Goal: Complete application form

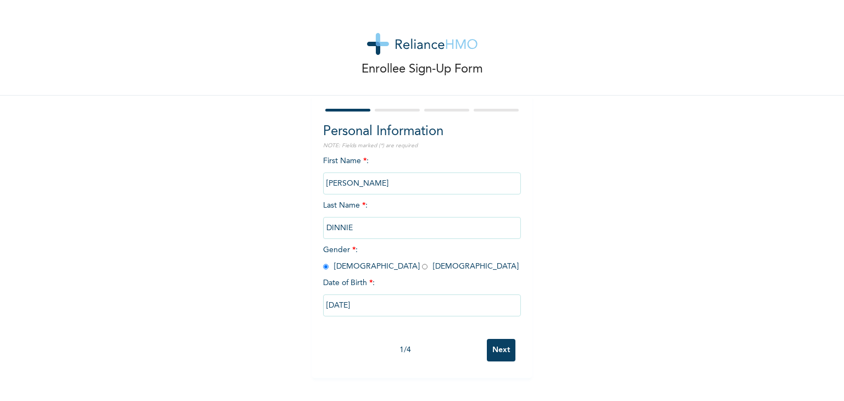
click at [501, 353] on input "Next" at bounding box center [501, 350] width 29 height 23
select select "15"
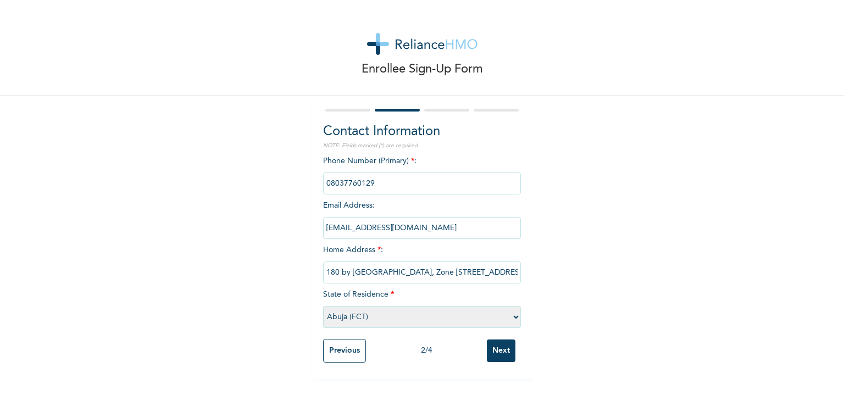
click at [497, 353] on input "Next" at bounding box center [501, 351] width 29 height 23
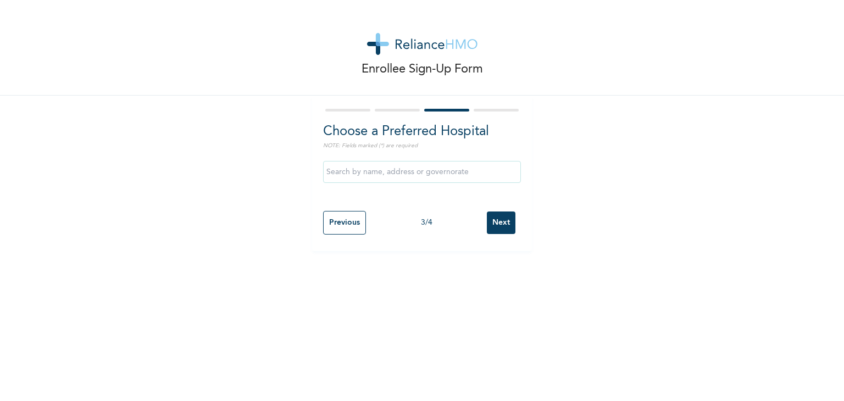
click at [492, 226] on input "Next" at bounding box center [501, 223] width 29 height 23
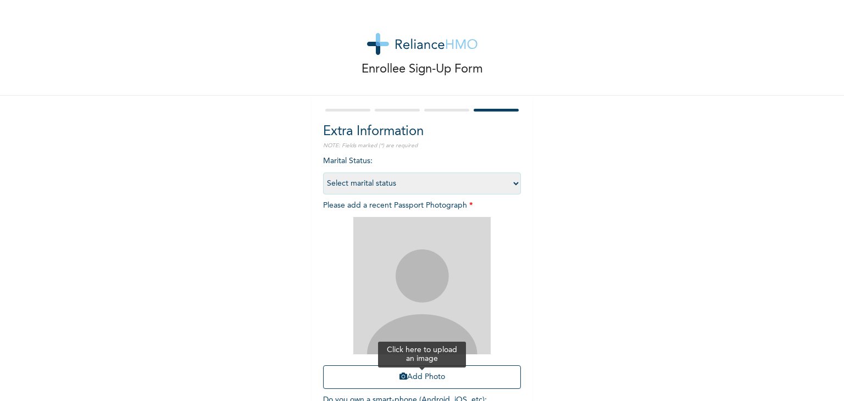
click at [426, 370] on button "Add Photo" at bounding box center [422, 377] width 198 height 24
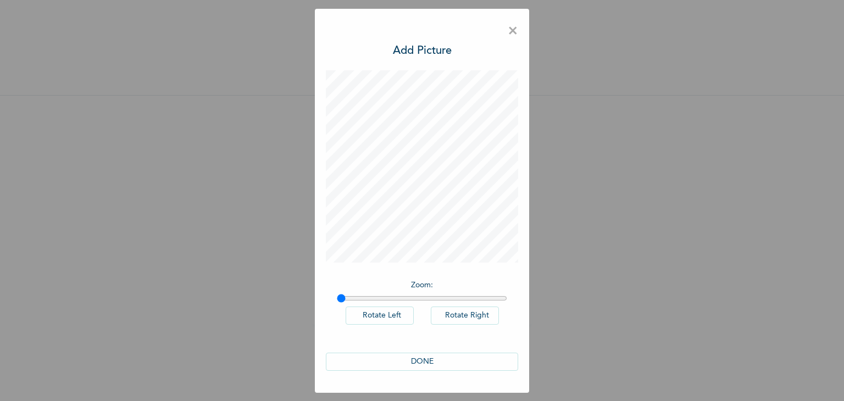
click at [473, 318] on button "Rotate Right" at bounding box center [465, 316] width 68 height 18
click at [389, 321] on button "Rotate Left" at bounding box center [380, 316] width 68 height 18
drag, startPoint x: 340, startPoint y: 297, endPoint x: 351, endPoint y: 304, distance: 12.8
click at [351, 303] on input "range" at bounding box center [422, 298] width 170 height 9
click at [440, 351] on div "DONE" at bounding box center [422, 362] width 192 height 40
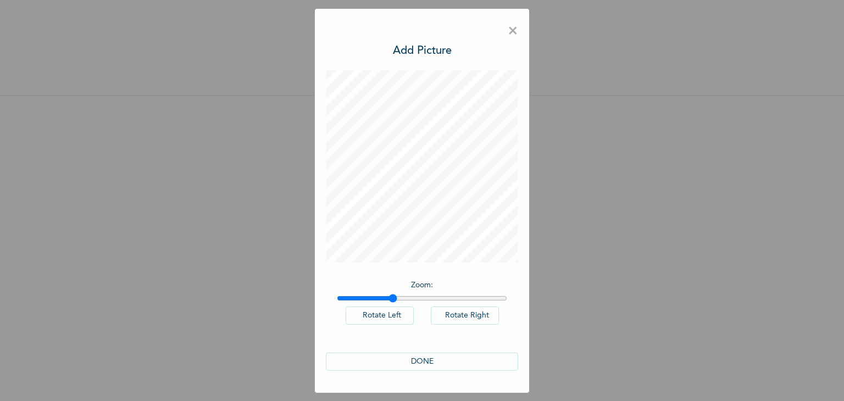
drag, startPoint x: 352, startPoint y: 295, endPoint x: 393, endPoint y: 303, distance: 42.6
type input "1.32"
click at [393, 303] on input "range" at bounding box center [422, 298] width 170 height 9
click at [432, 366] on button "DONE" at bounding box center [422, 362] width 192 height 18
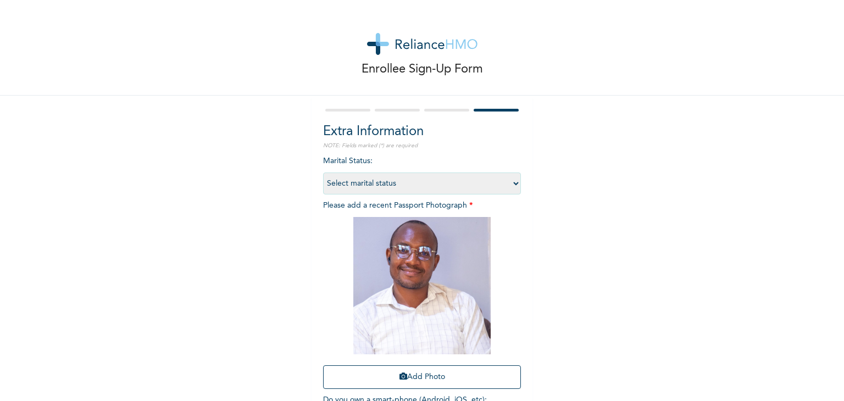
click at [515, 184] on select "Select marital status Single Married Divorced Widow/Widower" at bounding box center [422, 184] width 198 height 22
select select "2"
click at [323, 173] on select "Select marital status Single Married Divorced Widow/Widower" at bounding box center [422, 184] width 198 height 22
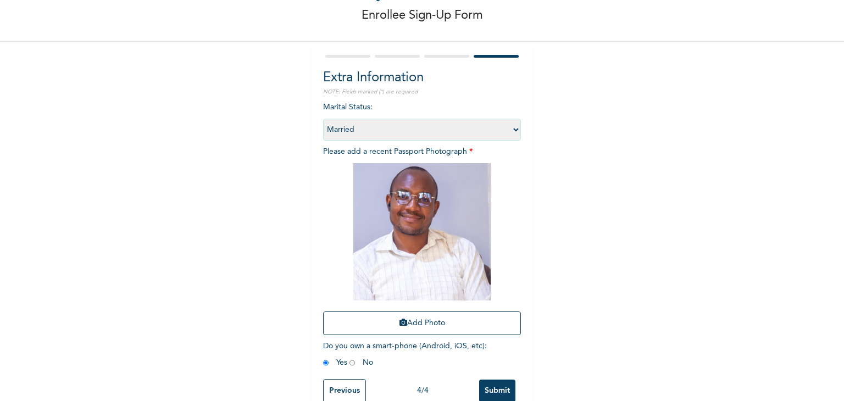
scroll to position [80, 0]
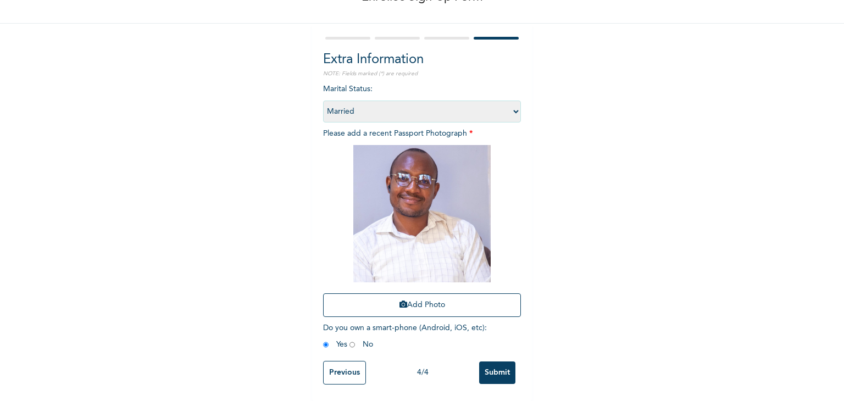
click at [490, 364] on input "Submit" at bounding box center [497, 373] width 36 height 23
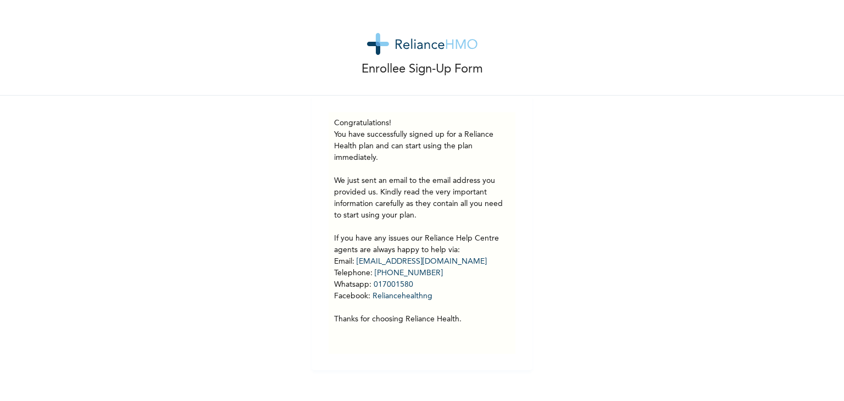
click at [409, 51] on img at bounding box center [422, 44] width 110 height 22
click at [383, 50] on img at bounding box center [422, 44] width 110 height 22
click at [418, 41] on img at bounding box center [422, 44] width 110 height 22
click at [348, 4] on div "Enrollee Sign-Up Form" at bounding box center [422, 48] width 844 height 96
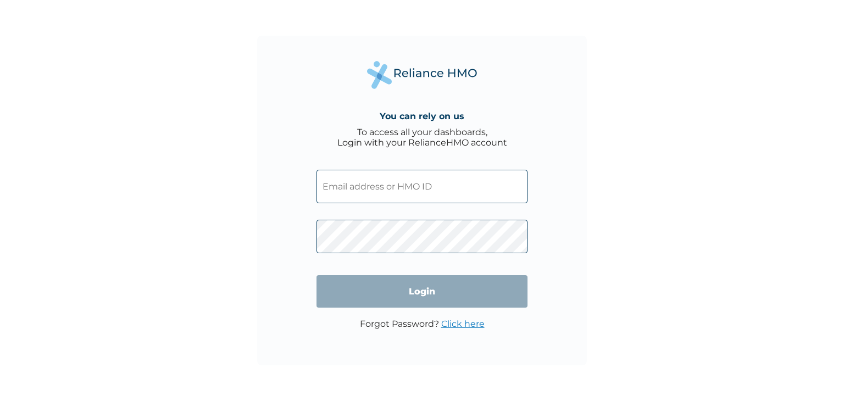
click at [427, 180] on input "text" at bounding box center [422, 187] width 211 height 34
click at [410, 192] on input "text" at bounding box center [422, 187] width 211 height 34
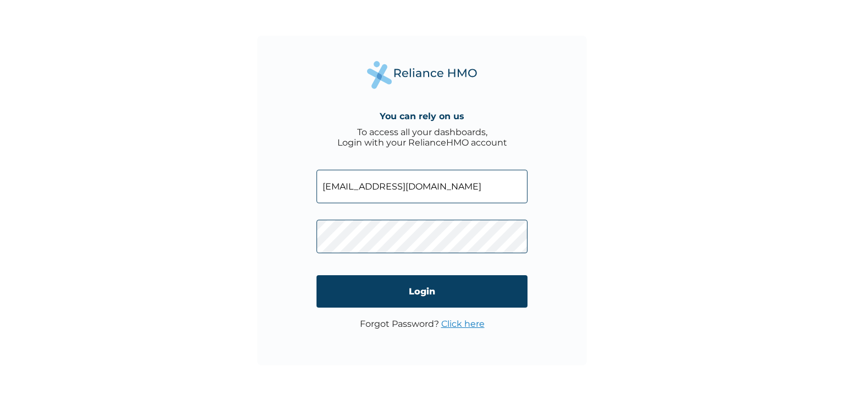
click at [423, 187] on input "dinnie@ppdc.org" at bounding box center [422, 187] width 211 height 34
type input "d"
paste input "PPD/10064/A"
type input "PPD/10064/A"
click at [402, 280] on input "Login" at bounding box center [422, 291] width 211 height 32
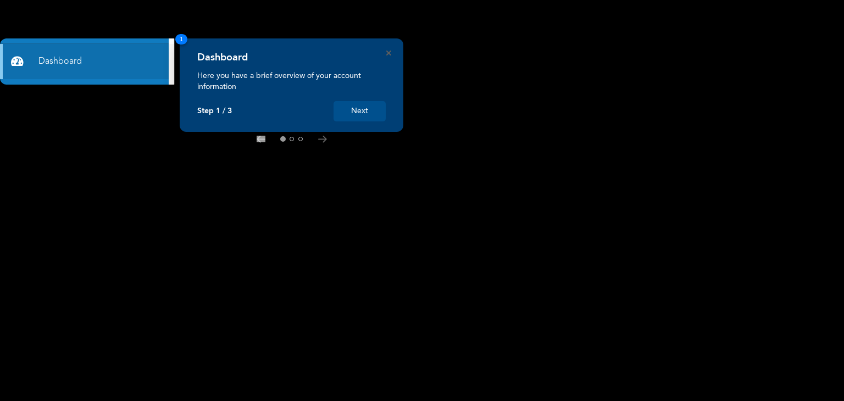
click at [370, 110] on button "Next" at bounding box center [360, 111] width 52 height 20
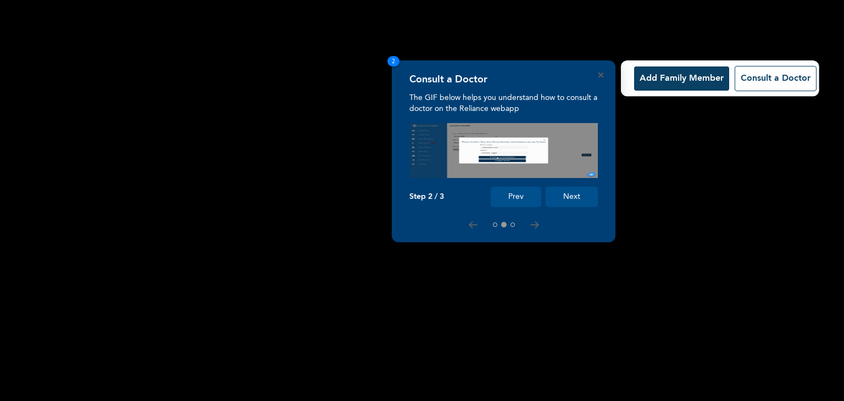
click at [577, 197] on button "Next" at bounding box center [572, 197] width 52 height 20
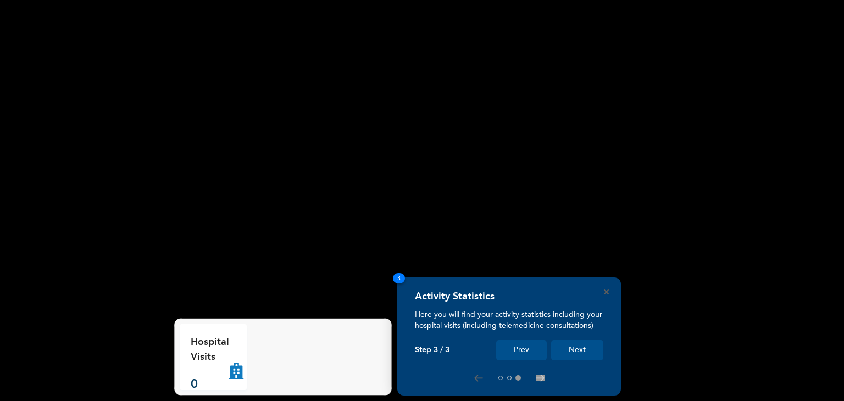
click at [578, 347] on button "Next" at bounding box center [577, 350] width 52 height 20
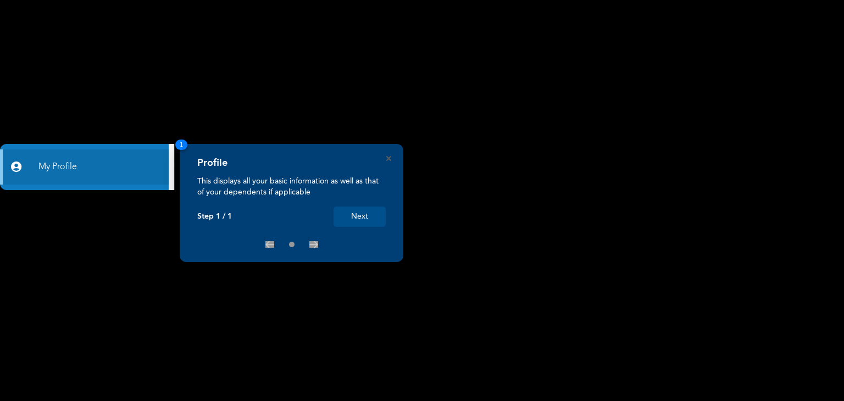
click at [357, 218] on button "Next" at bounding box center [360, 217] width 52 height 20
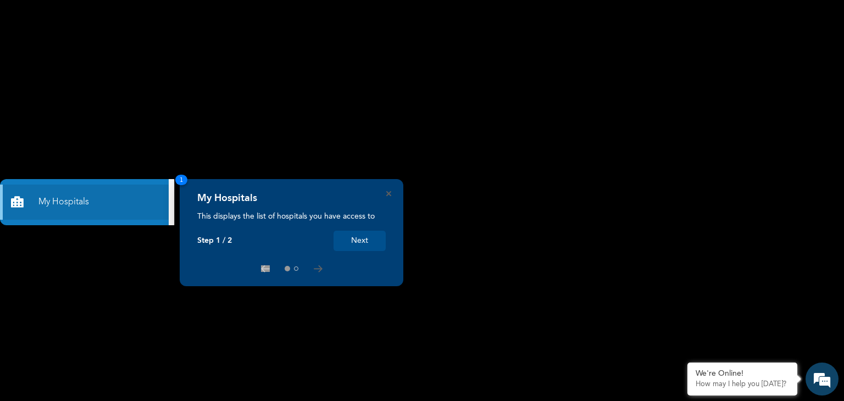
click at [365, 243] on button "Next" at bounding box center [360, 241] width 52 height 20
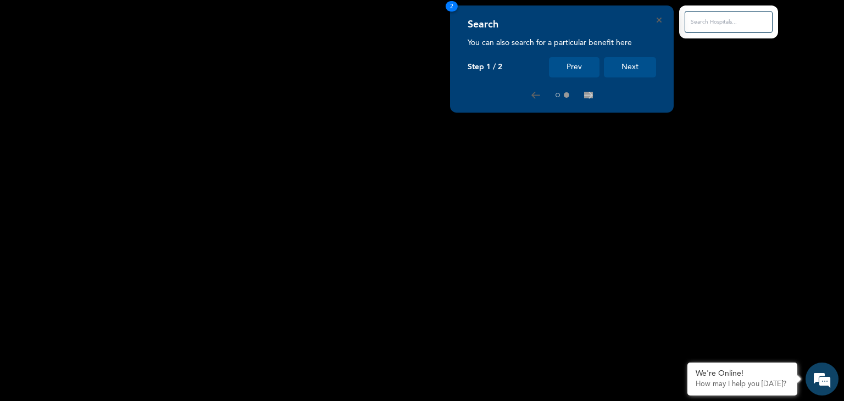
click at [629, 65] on button "Next" at bounding box center [630, 67] width 52 height 20
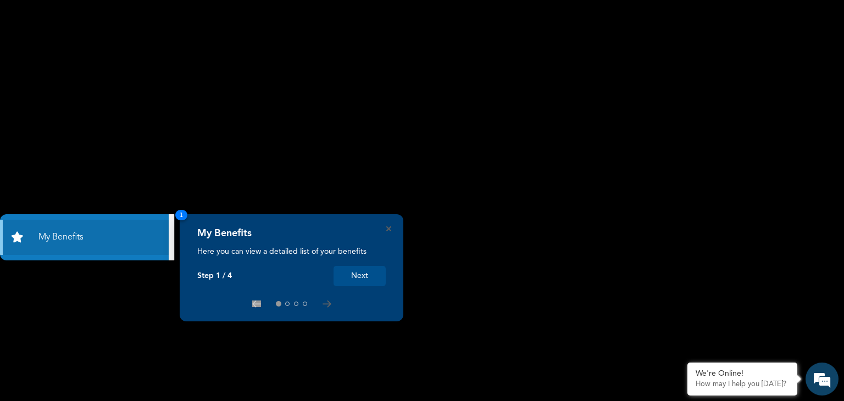
click at [365, 277] on button "Next" at bounding box center [360, 276] width 52 height 20
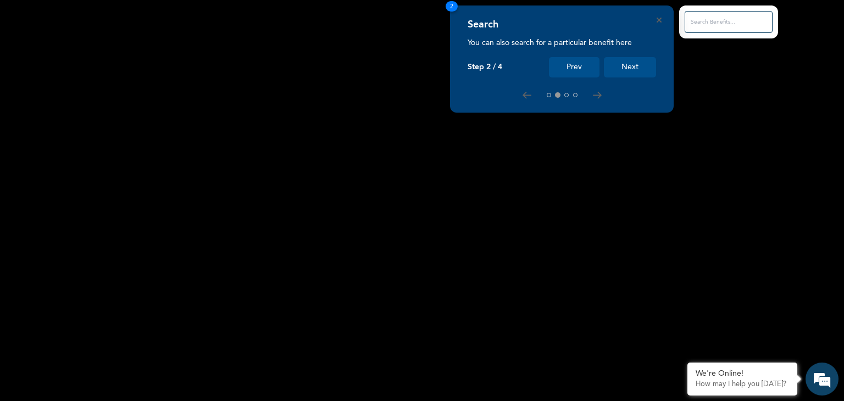
click at [635, 69] on button "Next" at bounding box center [630, 67] width 52 height 20
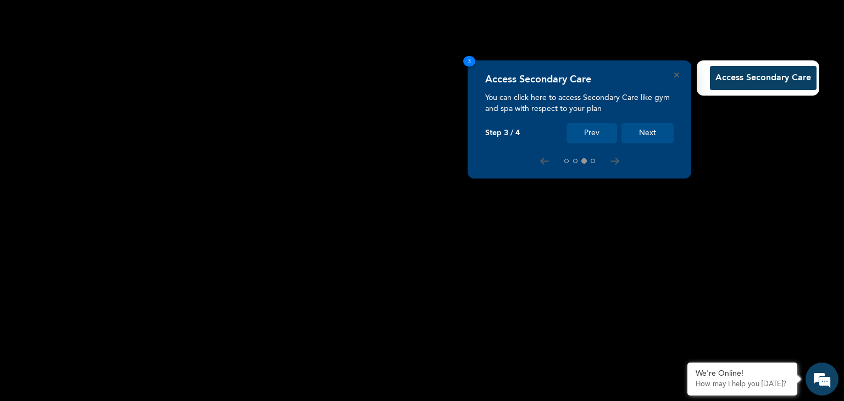
click at [646, 132] on button "Next" at bounding box center [647, 133] width 52 height 20
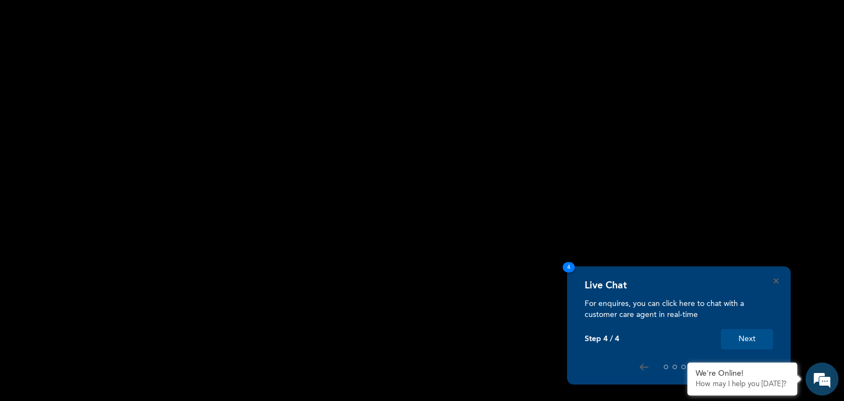
click at [757, 336] on button "Next" at bounding box center [747, 339] width 52 height 20
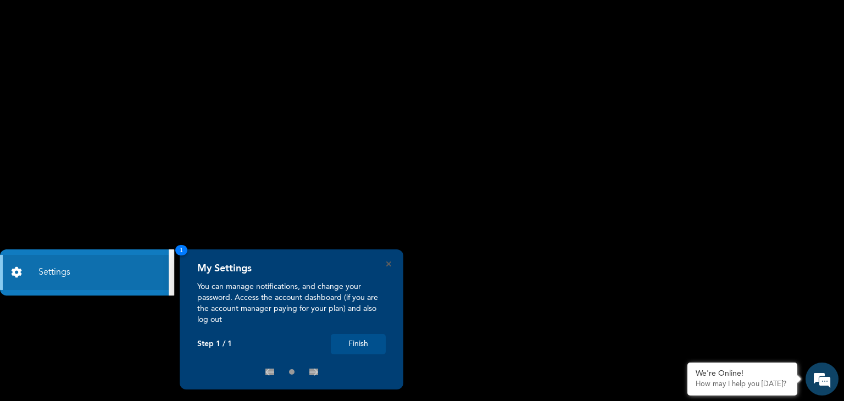
click at [354, 341] on button "Finish" at bounding box center [358, 344] width 55 height 20
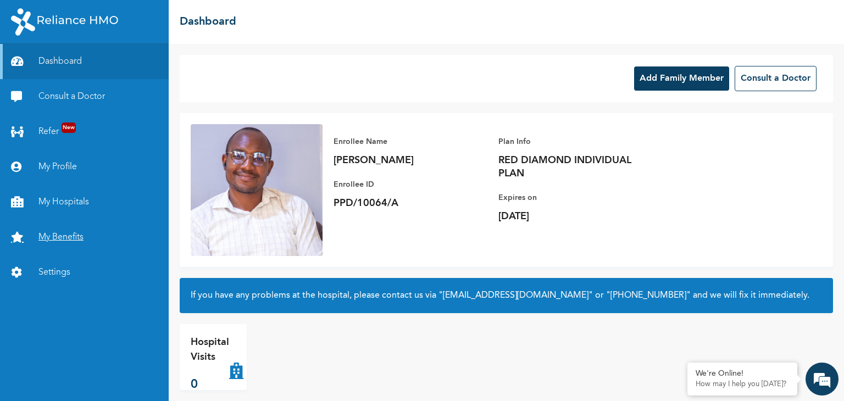
click at [65, 234] on link "My Benefits" at bounding box center [84, 237] width 169 height 35
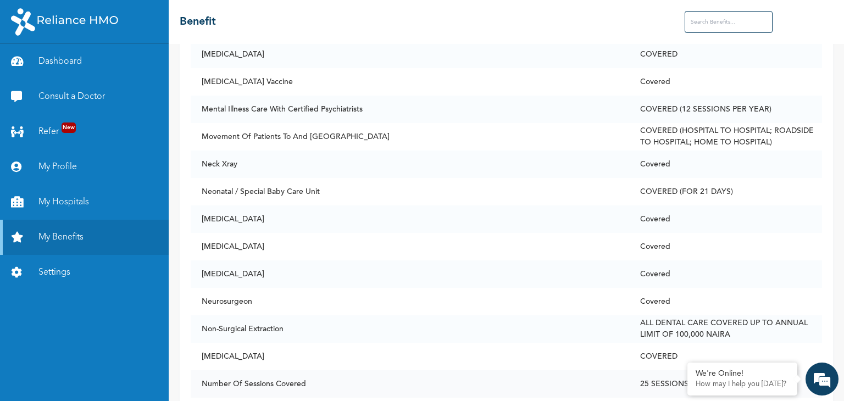
scroll to position [5715, 0]
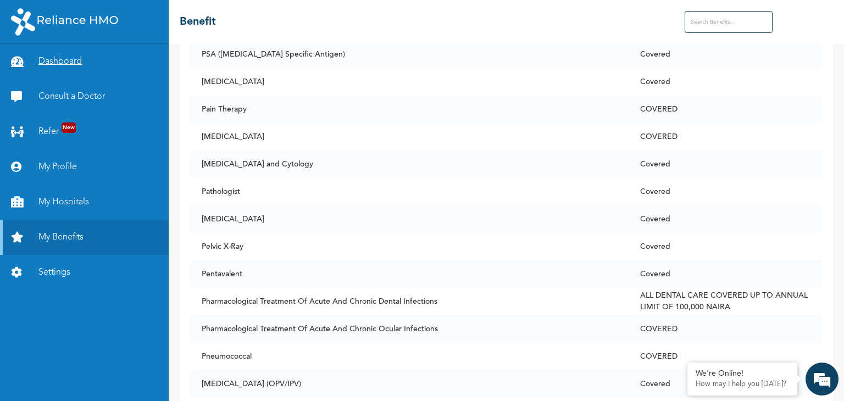
click at [69, 58] on link "Dashboard" at bounding box center [84, 61] width 169 height 35
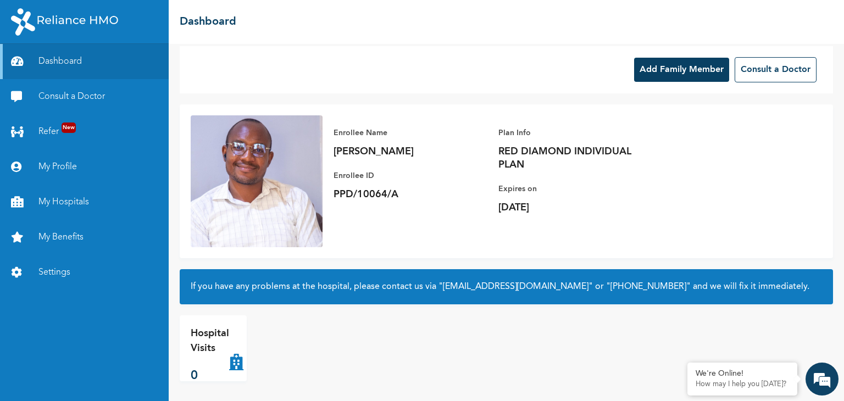
scroll to position [11, 0]
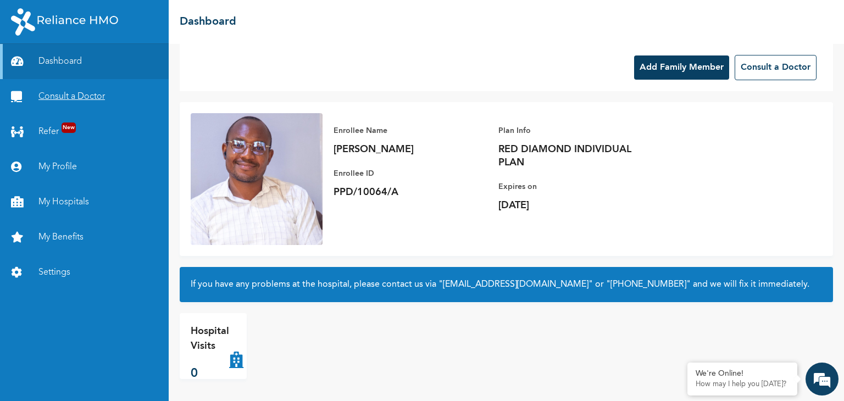
click at [74, 98] on link "Consult a Doctor" at bounding box center [84, 96] width 169 height 35
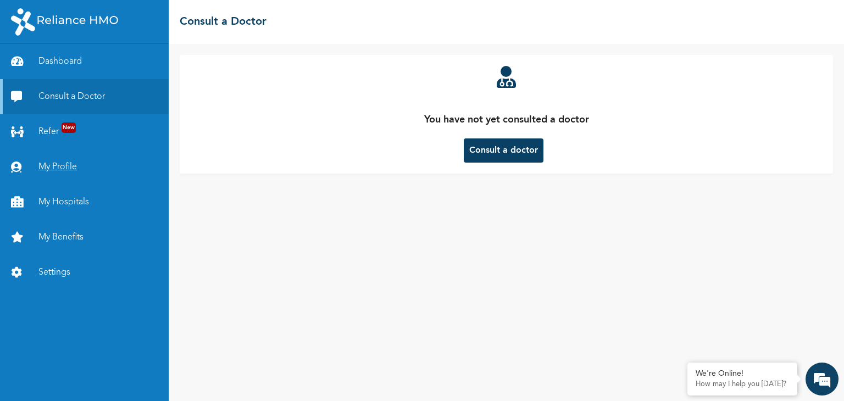
click at [55, 166] on link "My Profile" at bounding box center [84, 166] width 169 height 35
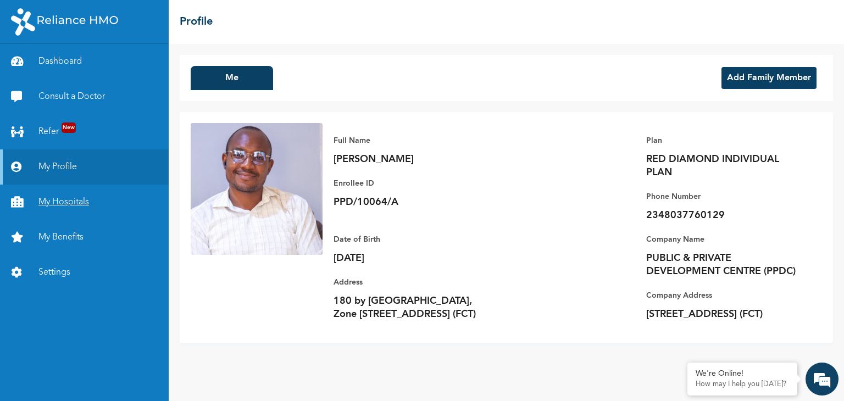
click at [81, 205] on link "My Hospitals" at bounding box center [84, 202] width 169 height 35
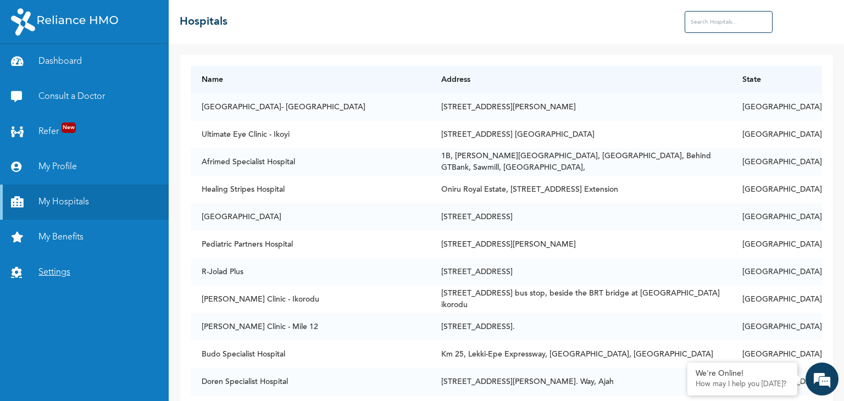
click at [48, 275] on link "Settings" at bounding box center [84, 272] width 169 height 35
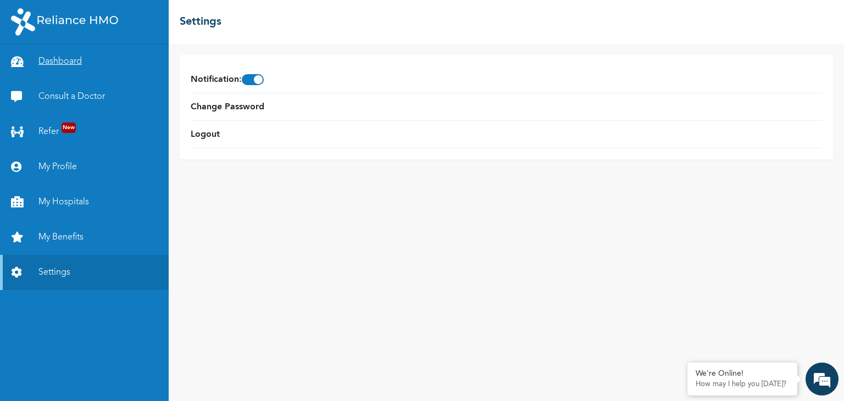
click at [63, 58] on link "Dashboard" at bounding box center [84, 61] width 169 height 35
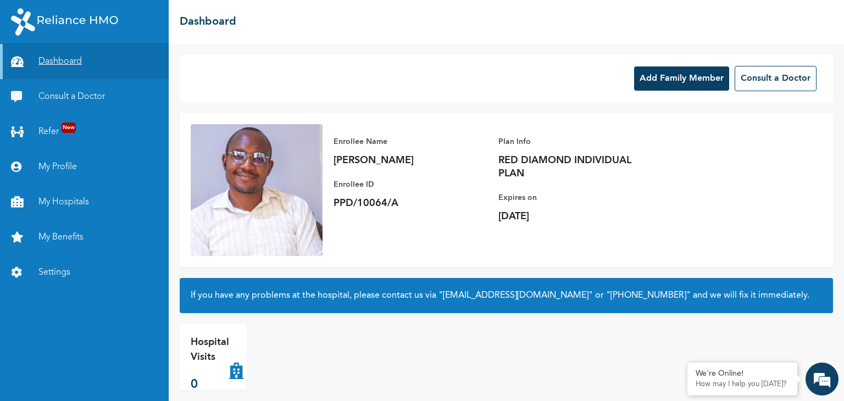
click at [63, 58] on link "Dashboard" at bounding box center [84, 61] width 169 height 35
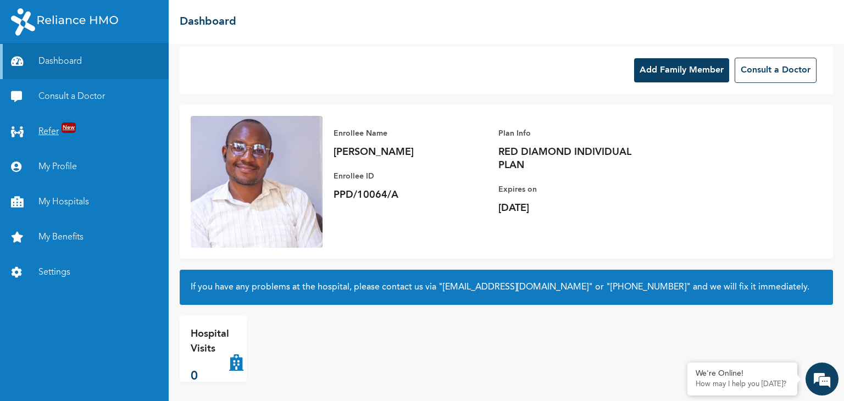
scroll to position [11, 0]
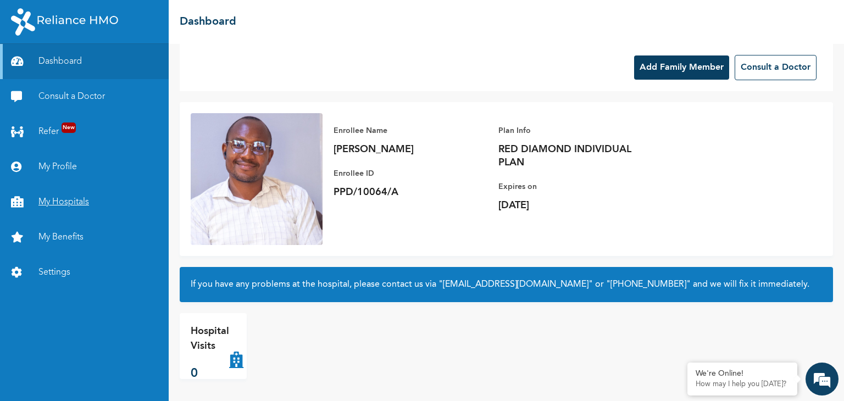
click at [65, 202] on link "My Hospitals" at bounding box center [84, 202] width 169 height 35
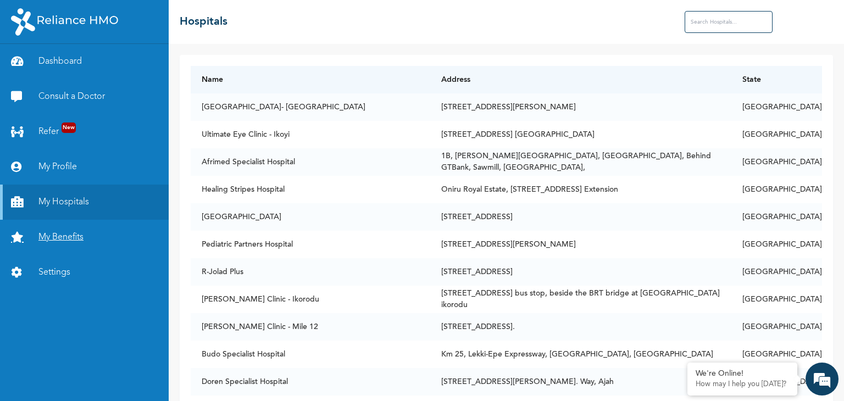
click at [70, 234] on link "My Benefits" at bounding box center [84, 237] width 169 height 35
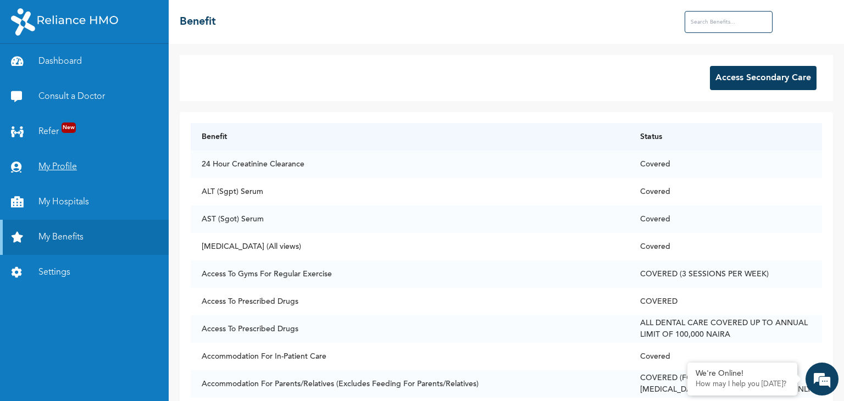
click at [62, 166] on link "My Profile" at bounding box center [84, 166] width 169 height 35
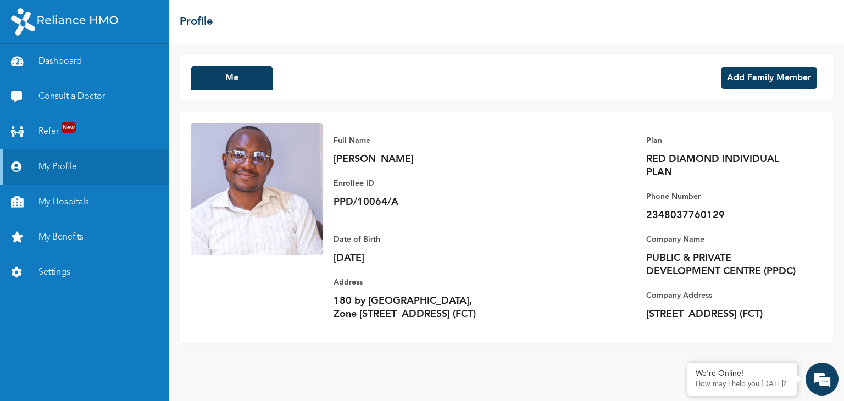
click at [779, 83] on button "Add Family Member" at bounding box center [768, 78] width 95 height 22
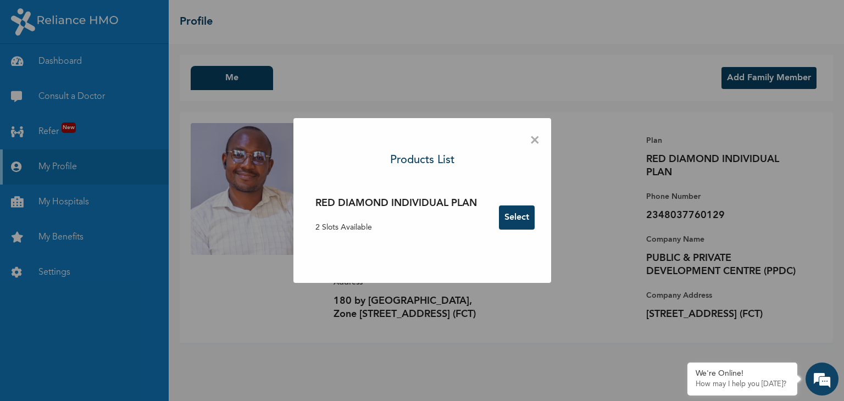
click at [515, 219] on button "Select" at bounding box center [517, 218] width 36 height 24
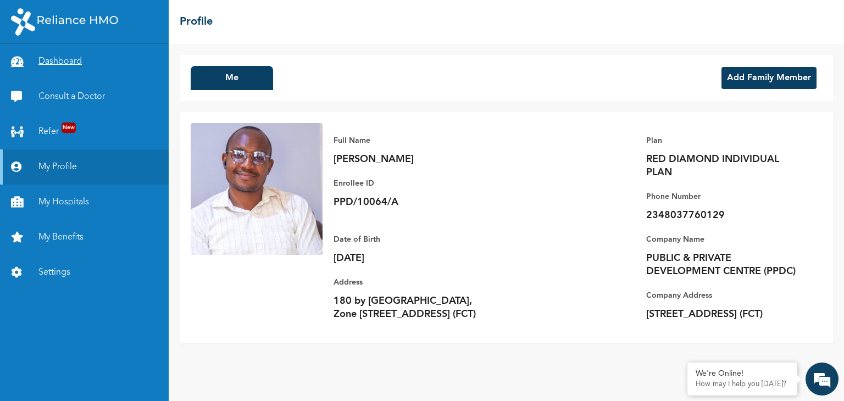
click at [53, 63] on link "Dashboard" at bounding box center [84, 61] width 169 height 35
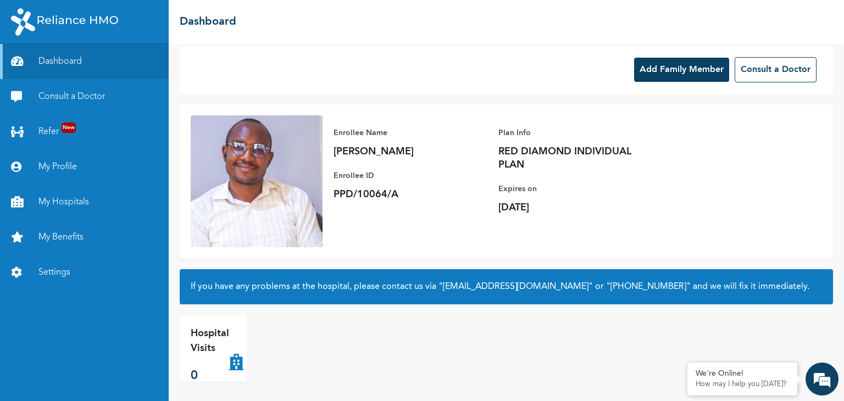
scroll to position [11, 0]
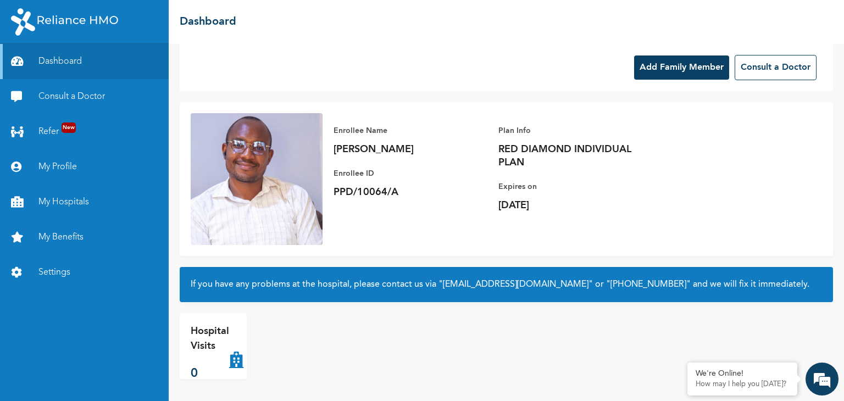
click at [97, 20] on img at bounding box center [64, 21] width 107 height 27
click at [18, 131] on icon at bounding box center [19, 131] width 16 height 11
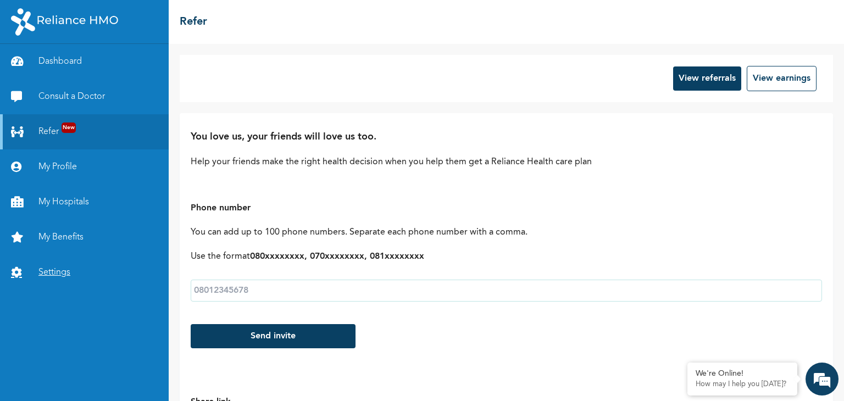
click at [63, 268] on link "Settings" at bounding box center [84, 272] width 169 height 35
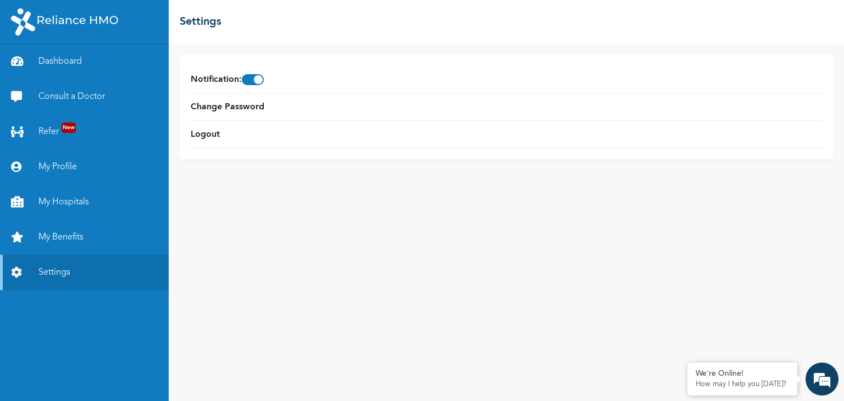
click at [61, 24] on img at bounding box center [64, 21] width 107 height 27
